Goal: Information Seeking & Learning: Learn about a topic

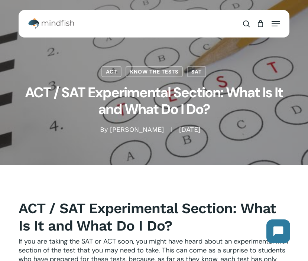
click at [147, 241] on span "If you are taking the SAT or ACT soon, you might have heard about an experiment…" at bounding box center [153, 259] width 269 height 45
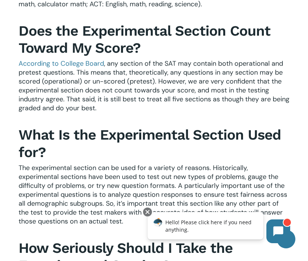
scroll to position [369, 0]
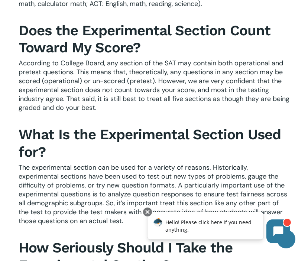
click at [43, 61] on link "According to College Board" at bounding box center [61, 63] width 85 height 9
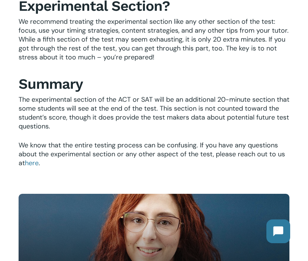
scroll to position [627, 0]
